Goal: Task Accomplishment & Management: Manage account settings

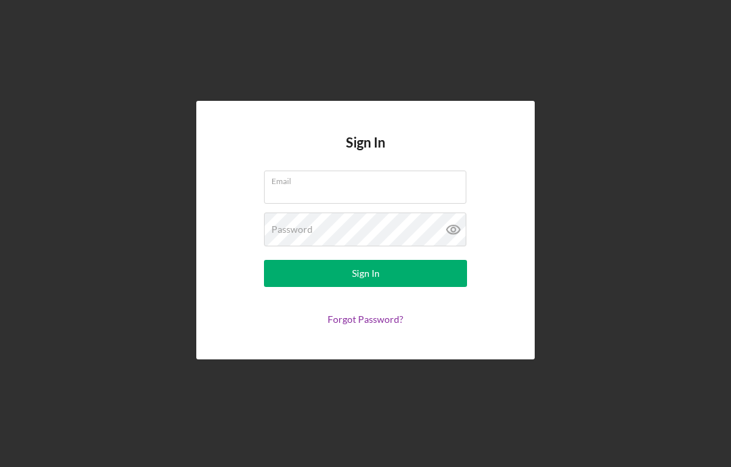
click at [318, 185] on div "Email" at bounding box center [365, 188] width 203 height 34
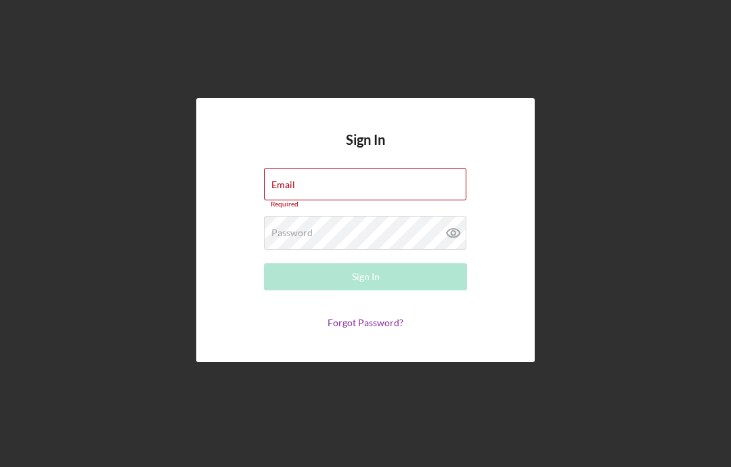
click at [293, 178] on input "Email" at bounding box center [365, 184] width 202 height 32
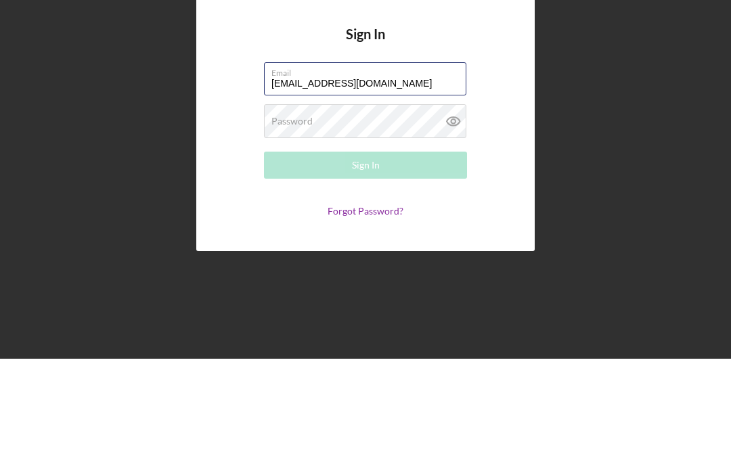
type input "[EMAIL_ADDRESS][DOMAIN_NAME]"
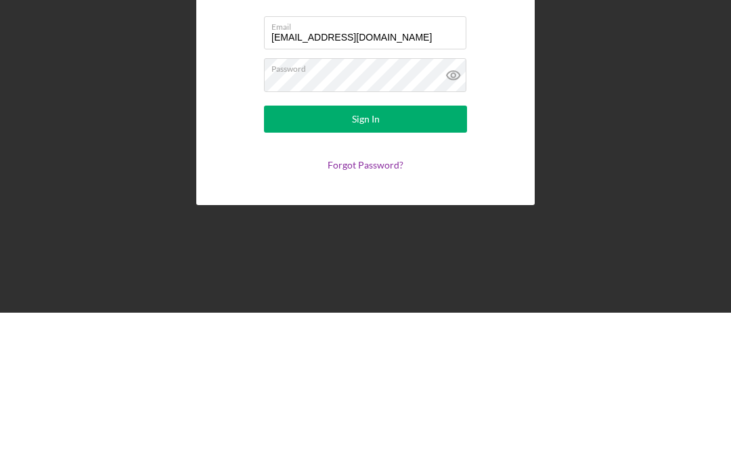
click at [312, 260] on button "Sign In" at bounding box center [365, 273] width 203 height 27
click at [311, 260] on button "Sign In" at bounding box center [365, 273] width 203 height 27
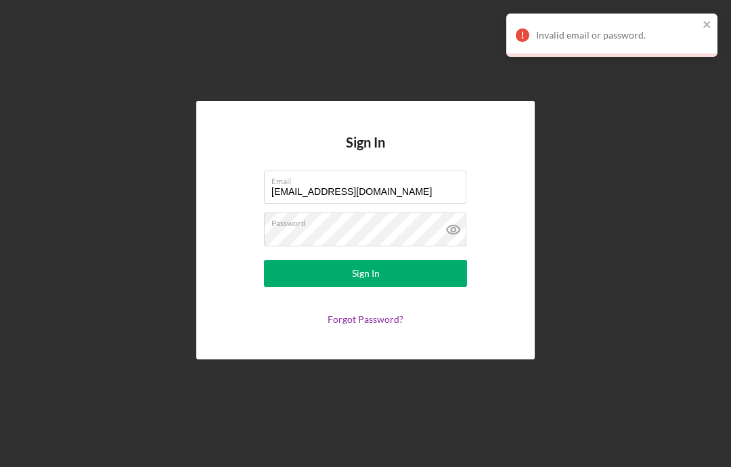
click at [343, 320] on link "Forgot Password?" at bounding box center [366, 319] width 76 height 12
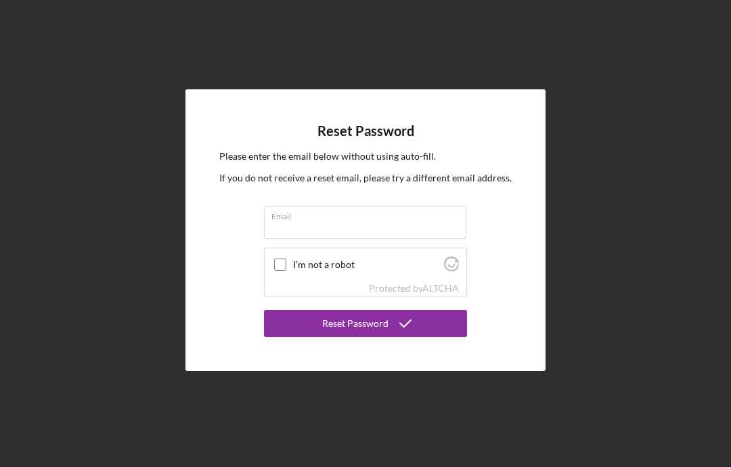
click at [344, 329] on div "Reset Password" at bounding box center [355, 323] width 66 height 27
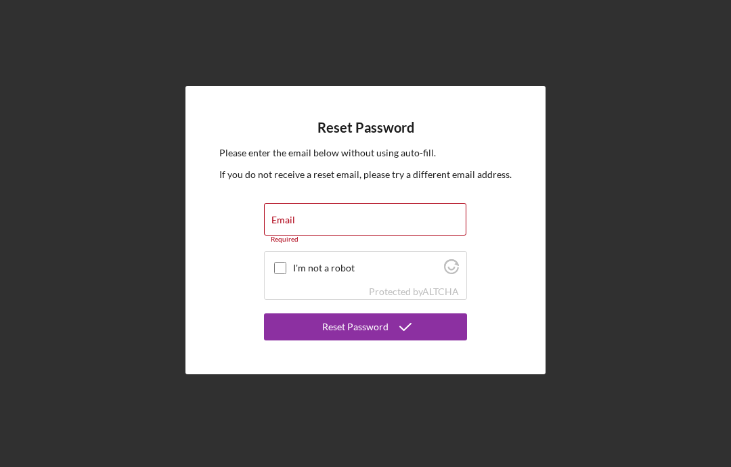
click at [281, 273] on input "I'm not a robot" at bounding box center [280, 268] width 12 height 12
checkbox input "true"
click at [319, 328] on button "Reset Password" at bounding box center [365, 326] width 203 height 27
click at [308, 229] on input "Email" at bounding box center [365, 219] width 202 height 32
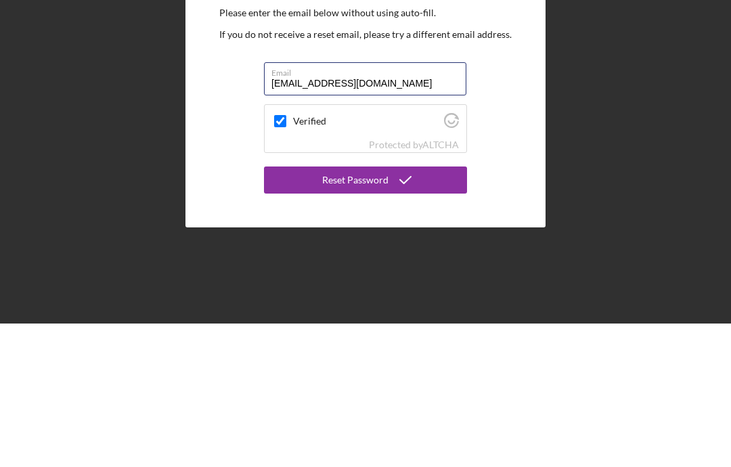
type input "[EMAIL_ADDRESS][DOMAIN_NAME]"
click at [366, 310] on button "Reset Password" at bounding box center [365, 323] width 203 height 27
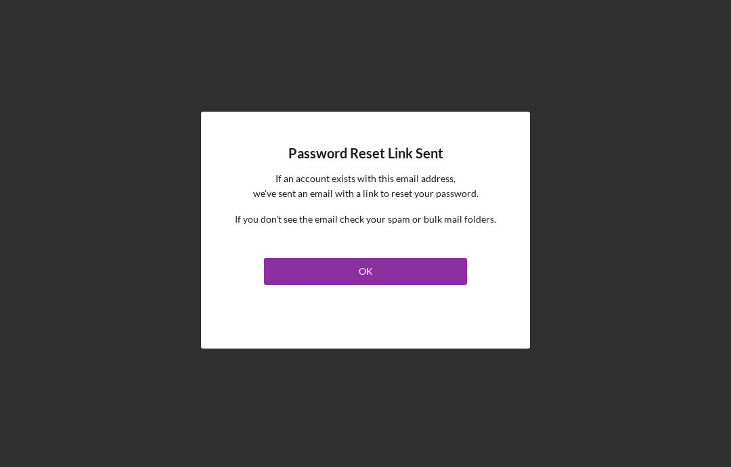
click at [374, 269] on button "OK" at bounding box center [365, 271] width 203 height 27
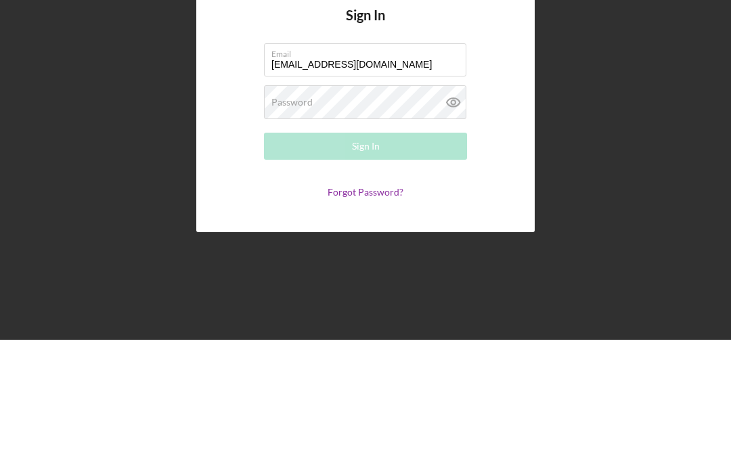
type input "[EMAIL_ADDRESS][DOMAIN_NAME]"
click at [297, 224] on label "Password" at bounding box center [291, 229] width 41 height 11
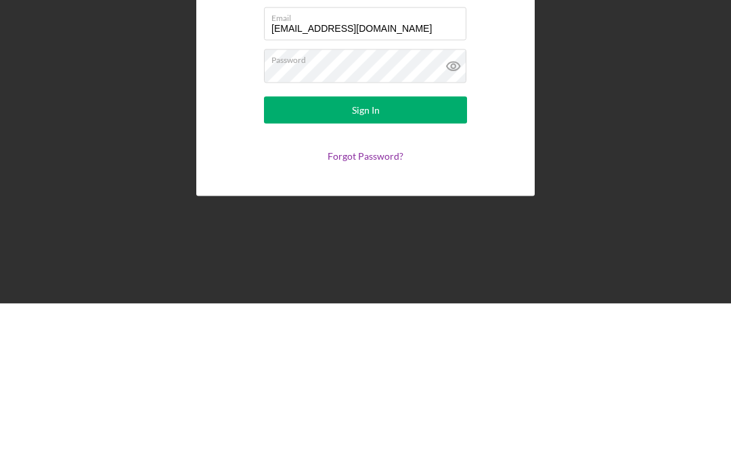
click at [299, 260] on button "Sign In" at bounding box center [365, 273] width 203 height 27
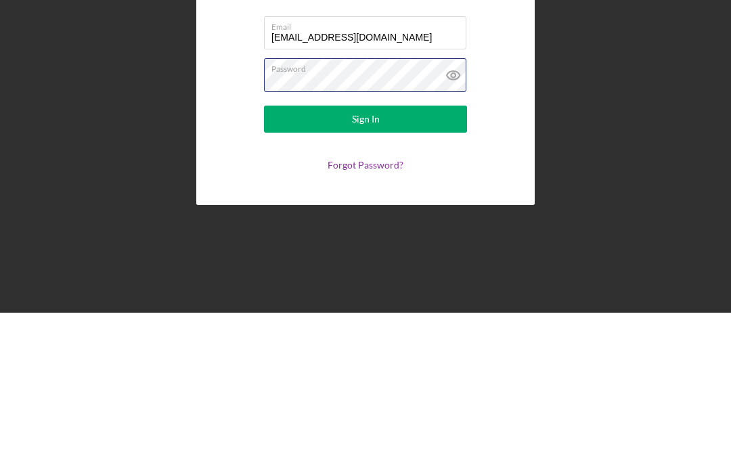
click at [366, 260] on button "Sign In" at bounding box center [365, 273] width 203 height 27
click at [303, 260] on button "Sign In" at bounding box center [365, 273] width 203 height 27
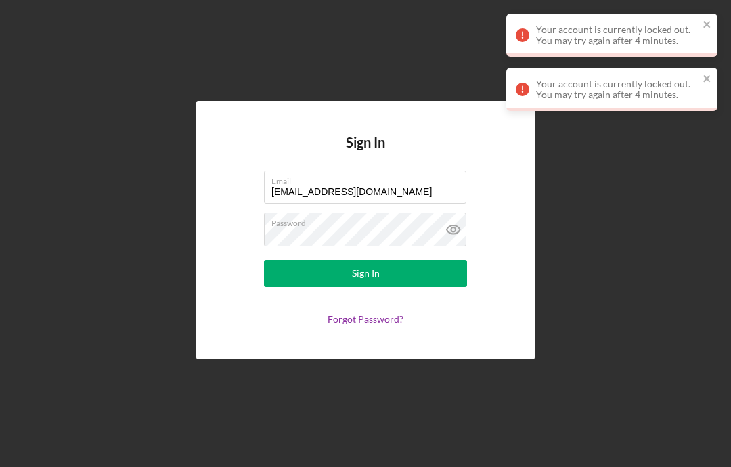
click at [703, 83] on icon "close" at bounding box center [707, 78] width 9 height 11
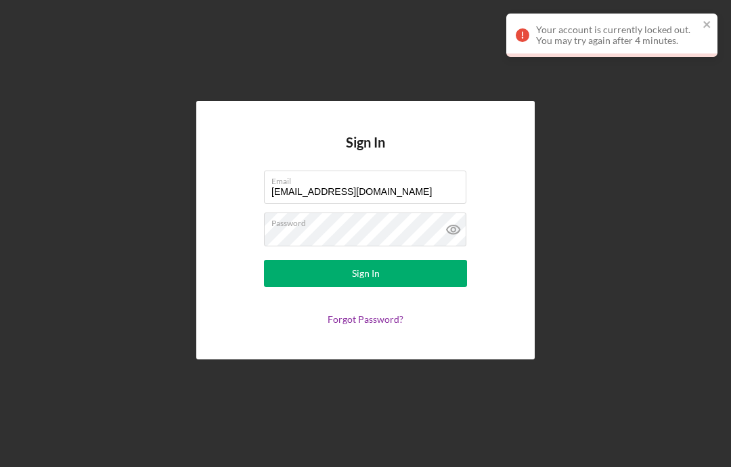
click at [703, 24] on icon "close" at bounding box center [707, 24] width 9 height 11
